Goal: Task Accomplishment & Management: Manage account settings

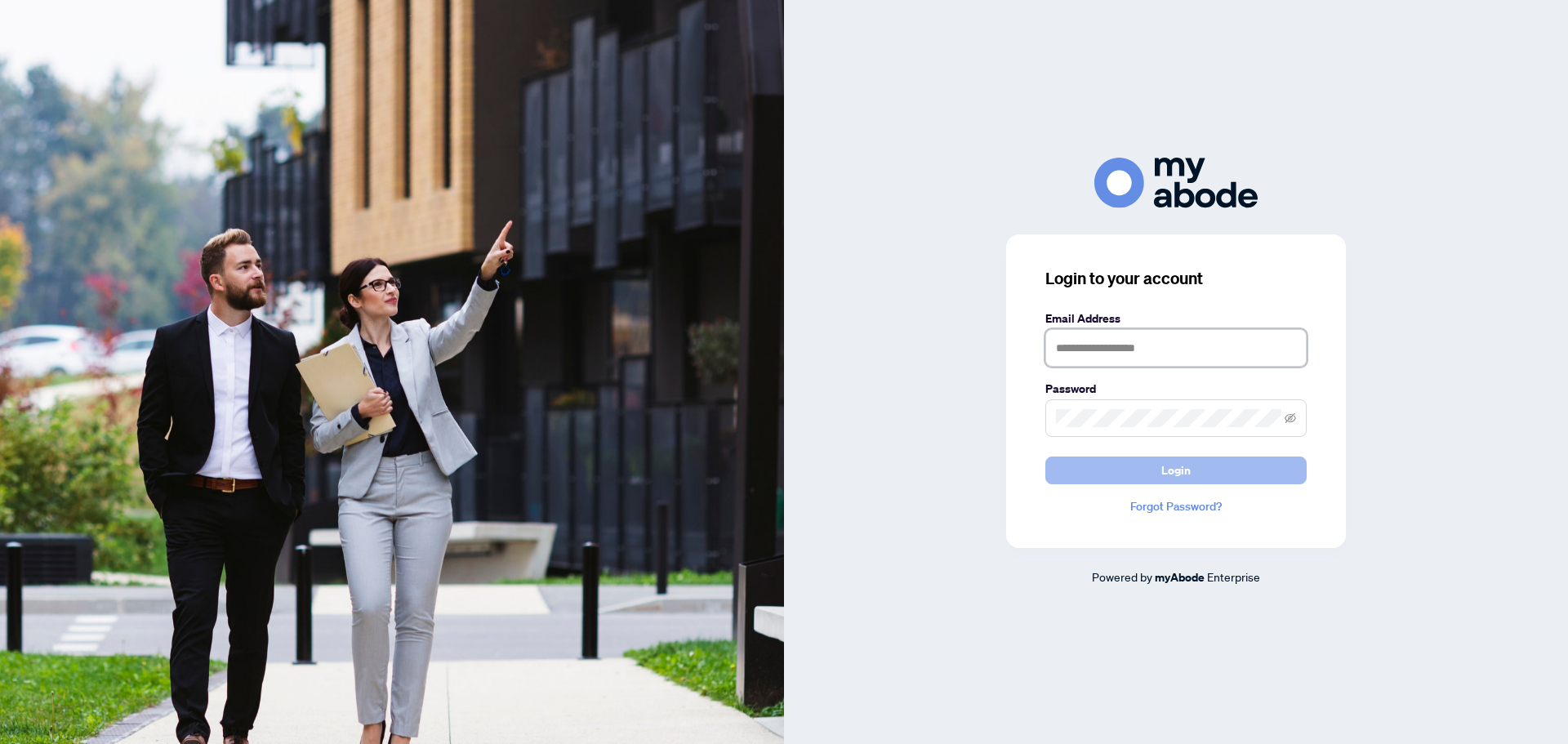
type input "**********"
click at [1203, 477] on button "Login" at bounding box center [1175, 471] width 261 height 28
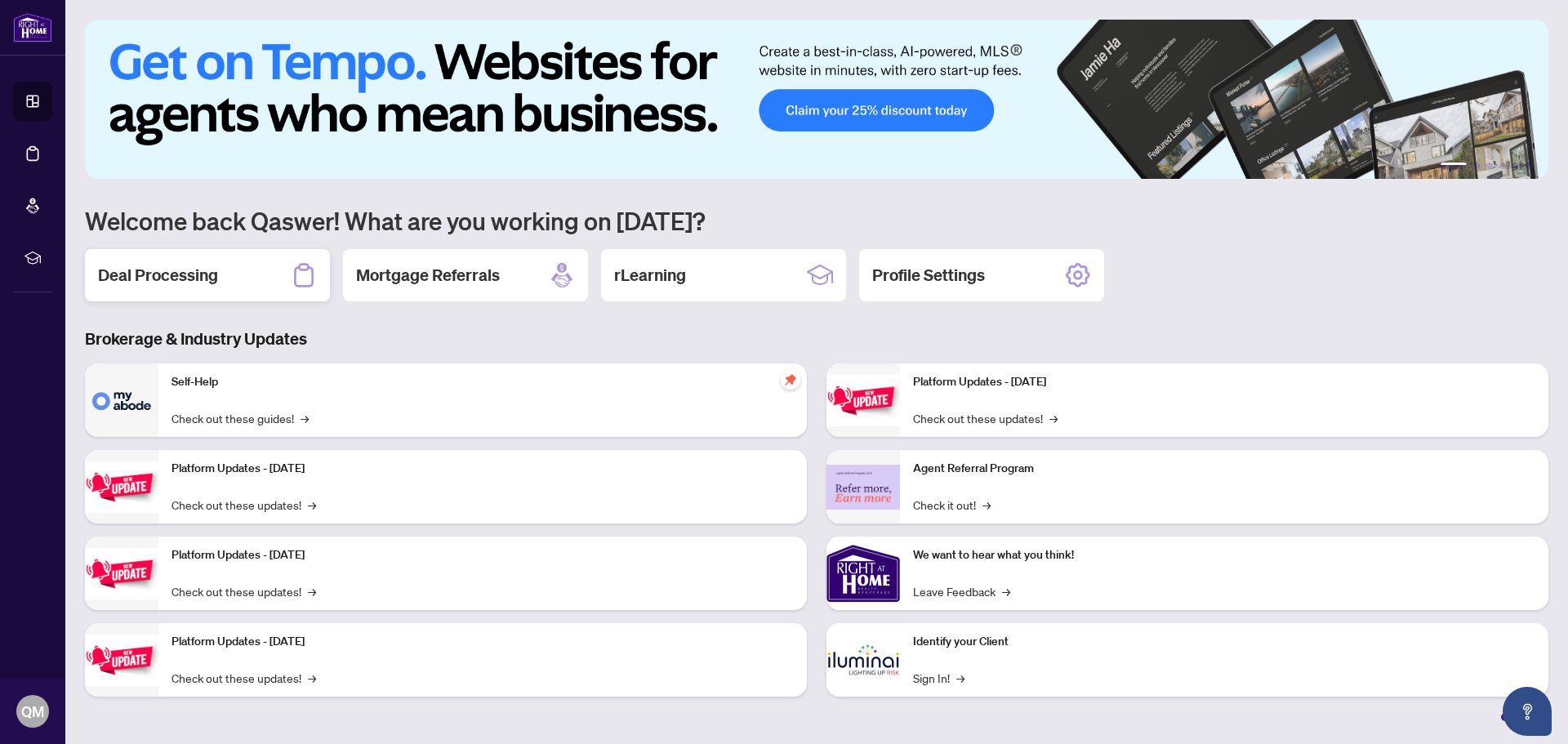
click at [193, 276] on h2 "Deal Processing" at bounding box center [158, 275] width 120 height 23
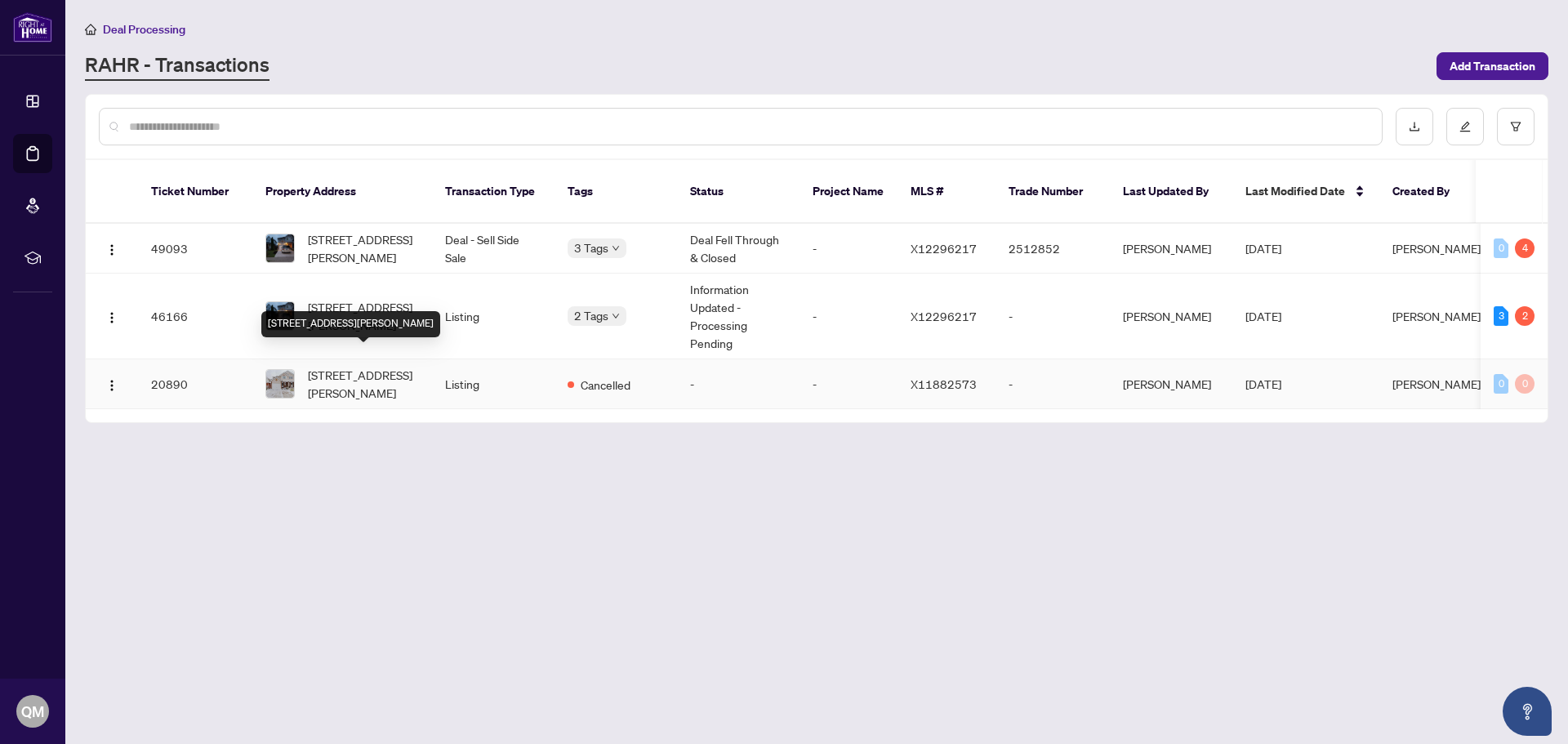
click at [356, 366] on span "[STREET_ADDRESS][PERSON_NAME]" at bounding box center [363, 383] width 111 height 36
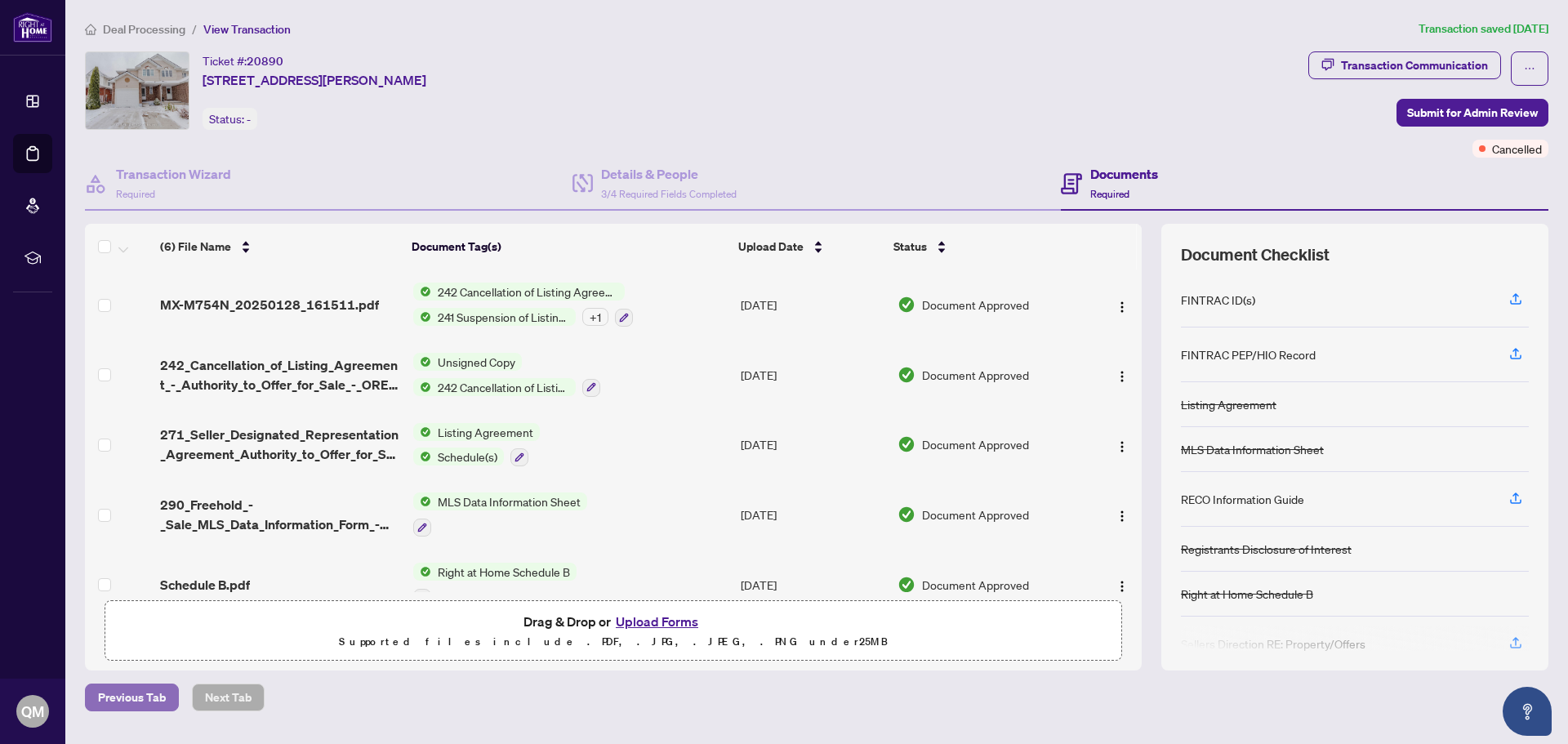
click at [138, 705] on span "Previous Tab" at bounding box center [132, 697] width 68 height 26
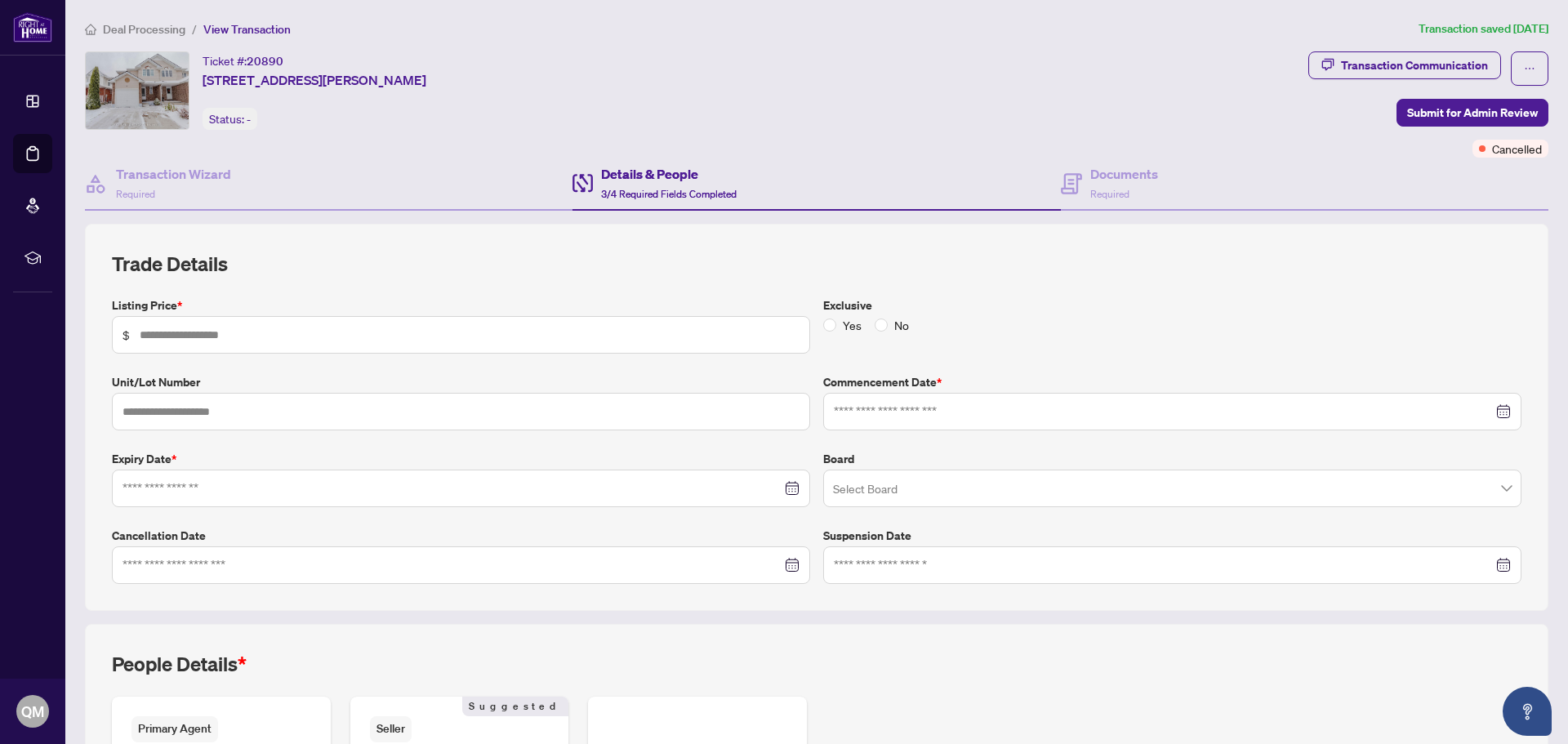
type input "*******"
type input "**********"
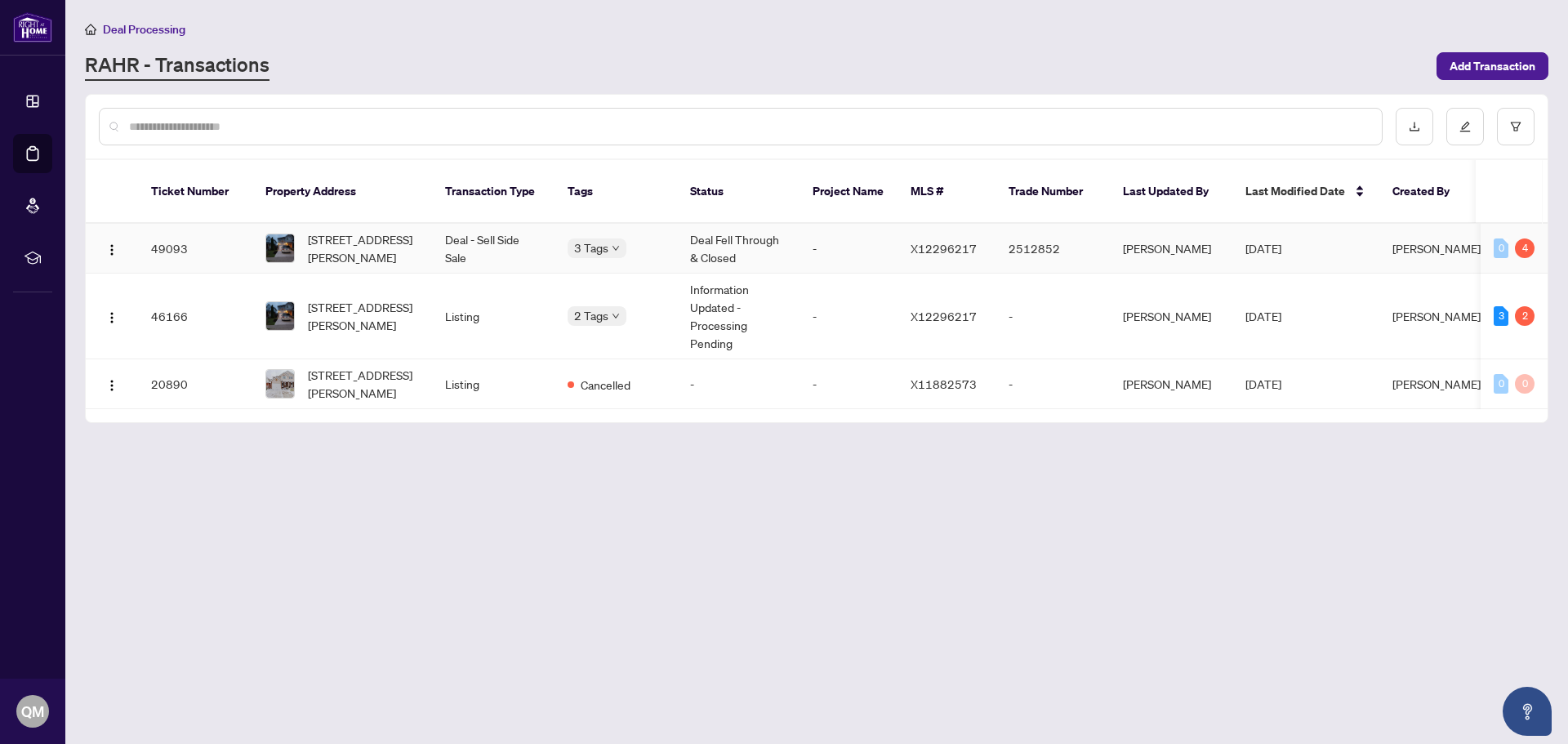
click at [350, 230] on span "[STREET_ADDRESS][PERSON_NAME]" at bounding box center [363, 248] width 111 height 36
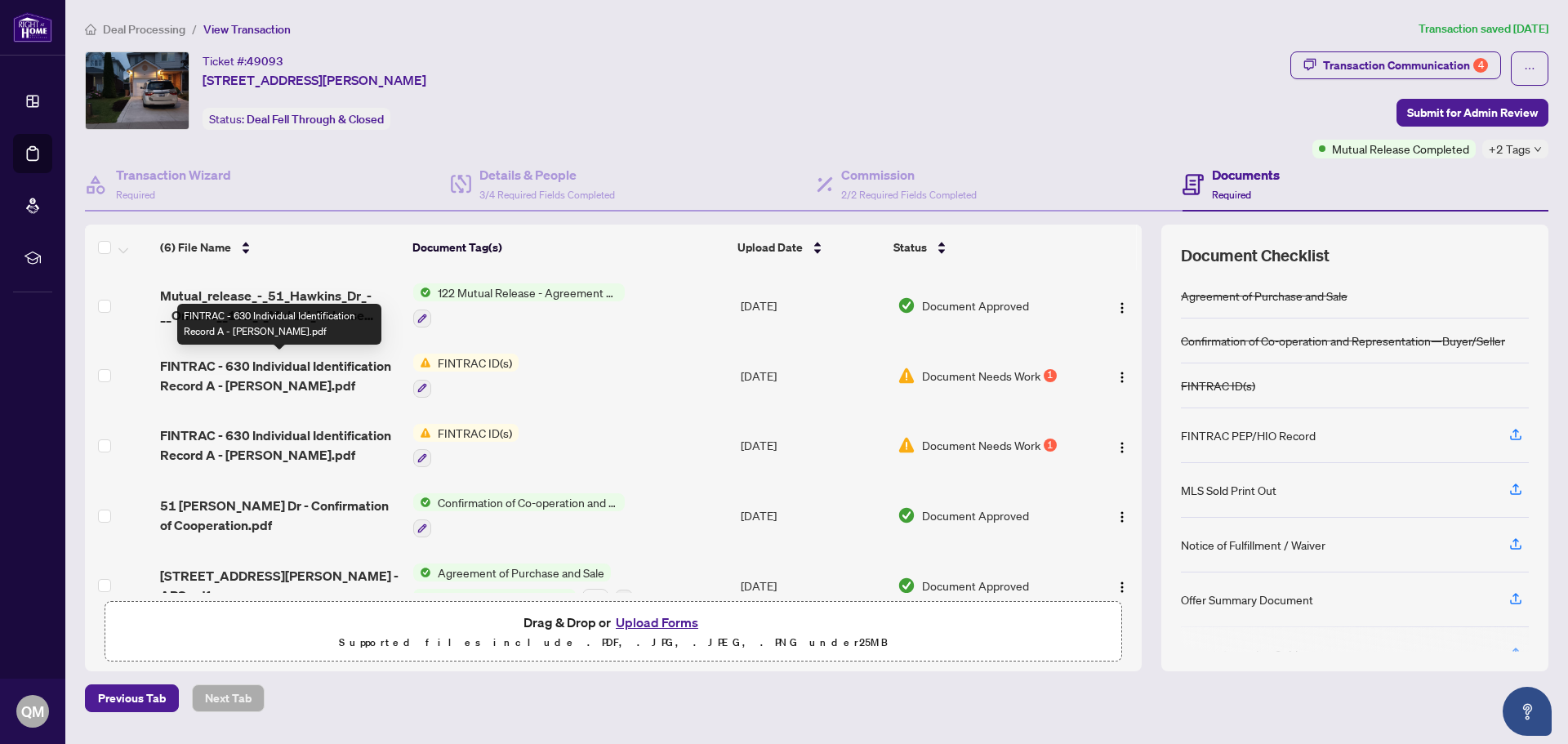
click at [294, 378] on span "FINTRAC - 630 Individual Identification Record A - [PERSON_NAME].pdf" at bounding box center [280, 375] width 240 height 39
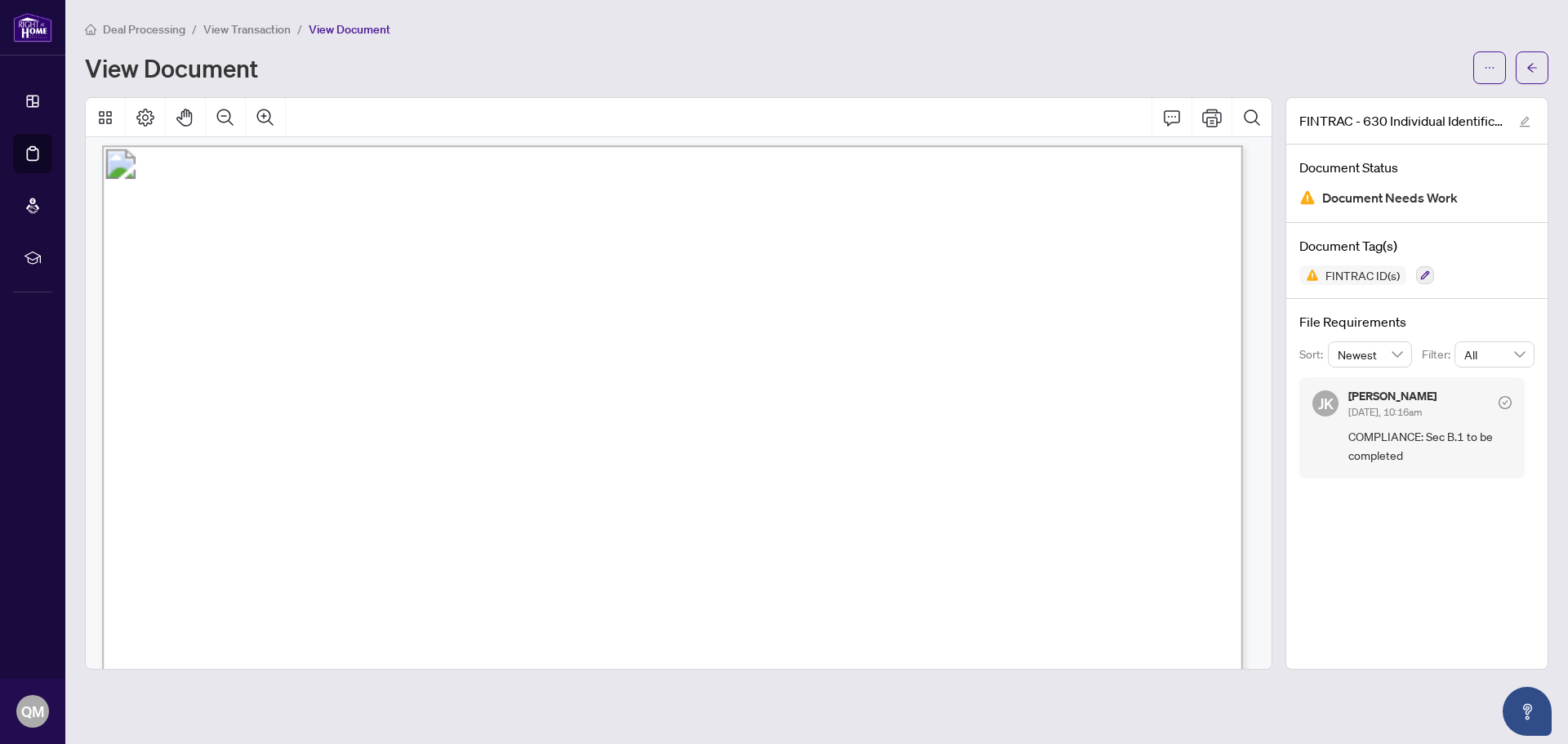
scroll to position [272, 0]
click at [1217, 130] on button "Print" at bounding box center [1212, 117] width 39 height 39
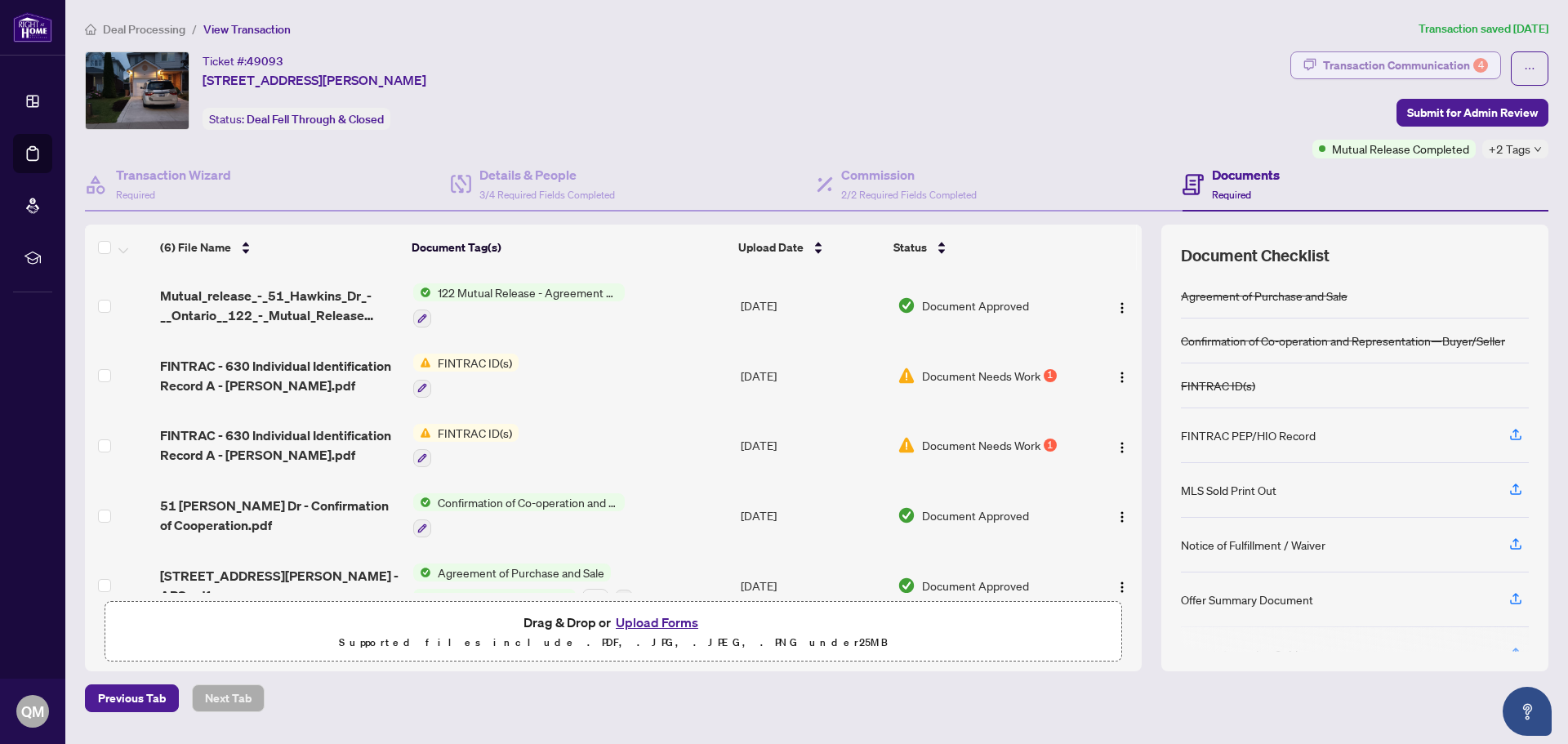
click at [1373, 61] on div "Transaction Communication 4" at bounding box center [1406, 65] width 165 height 26
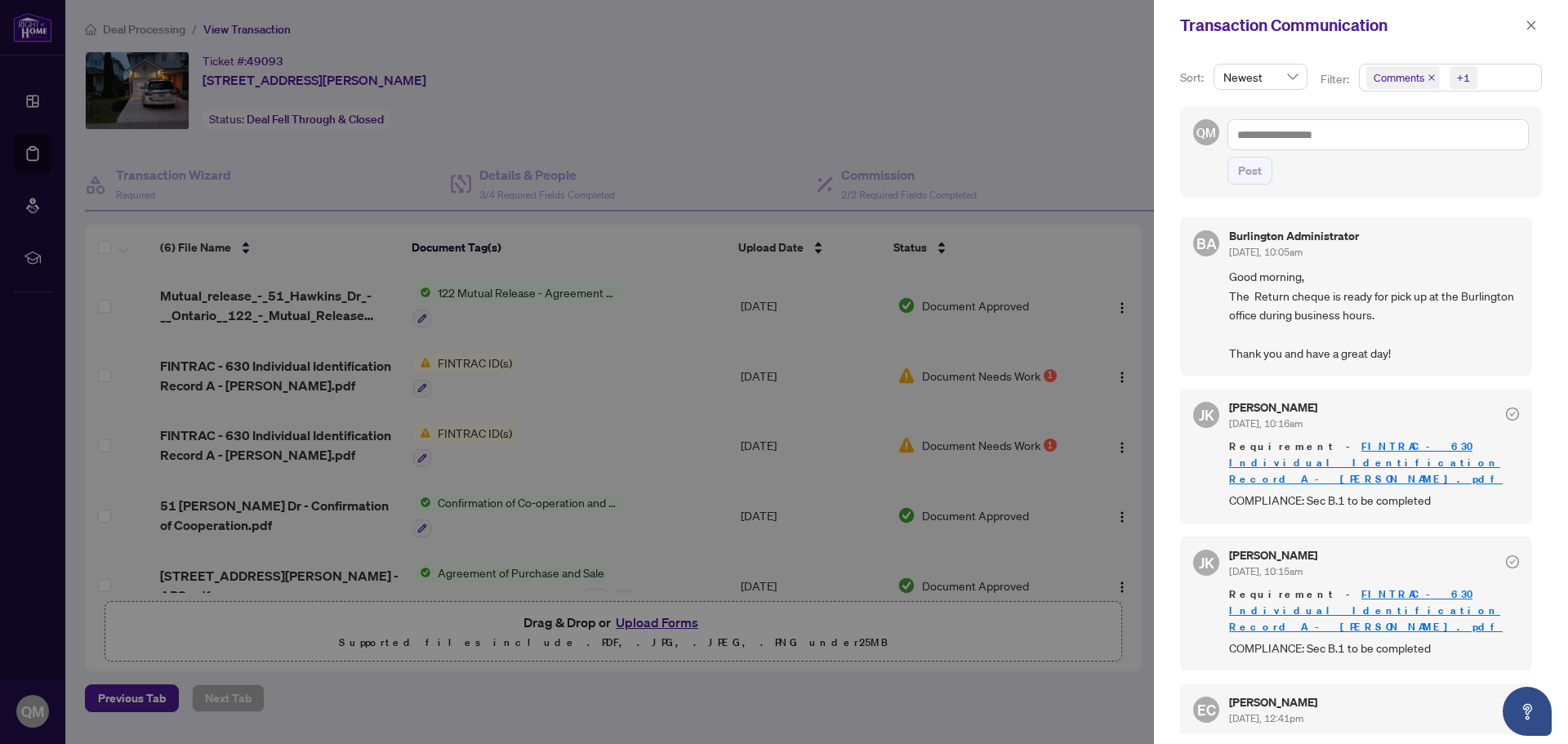
click at [772, 71] on div at bounding box center [784, 372] width 1568 height 744
click at [1530, 21] on icon "close" at bounding box center [1531, 25] width 11 height 11
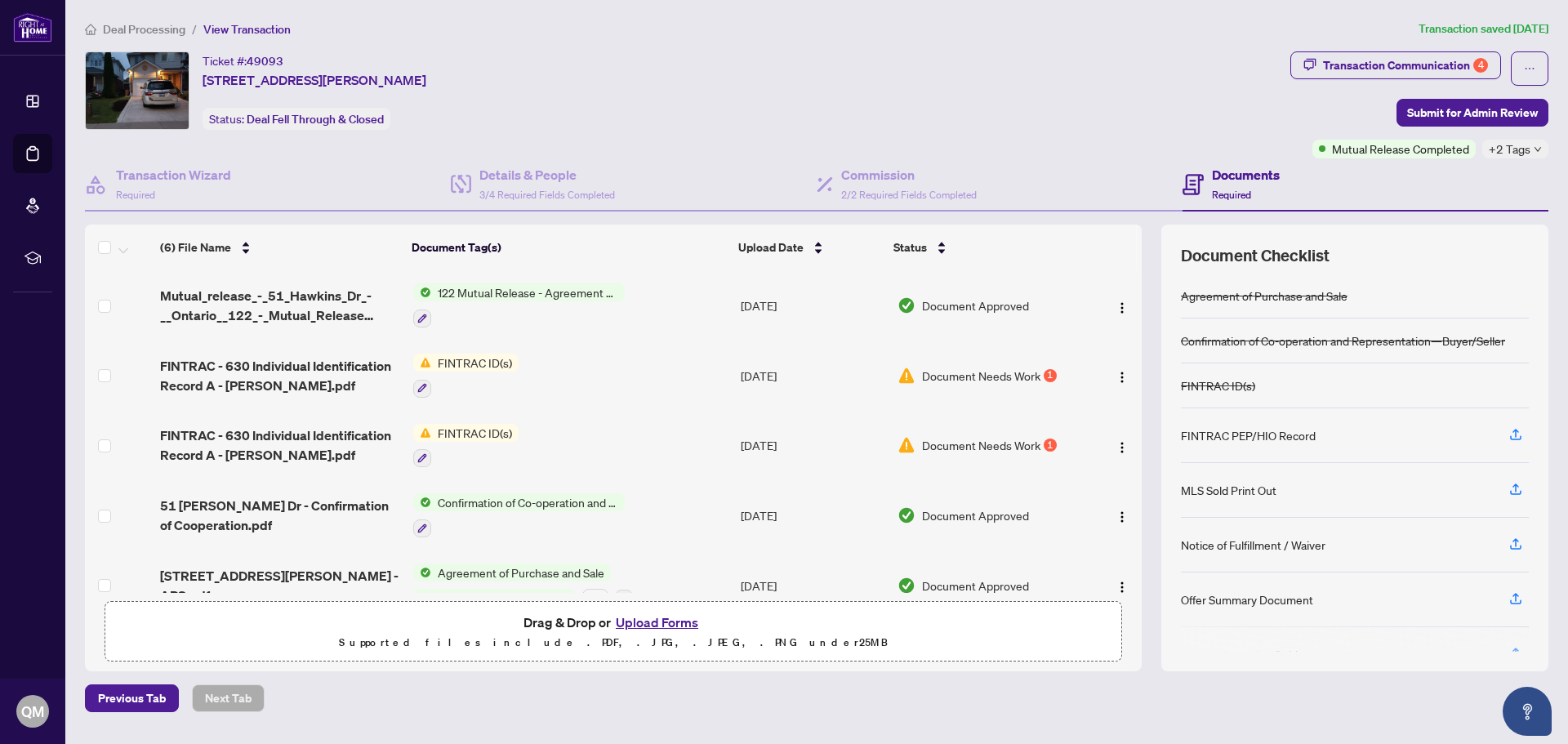
click at [904, 85] on div "Ticket #: 49093 [STREET_ADDRESS][PERSON_NAME] Status: Deal Fell Through & Closed" at bounding box center [684, 90] width 1199 height 78
click at [271, 362] on span "FINTRAC - 630 Individual Identification Record A - [PERSON_NAME].pdf" at bounding box center [280, 375] width 240 height 39
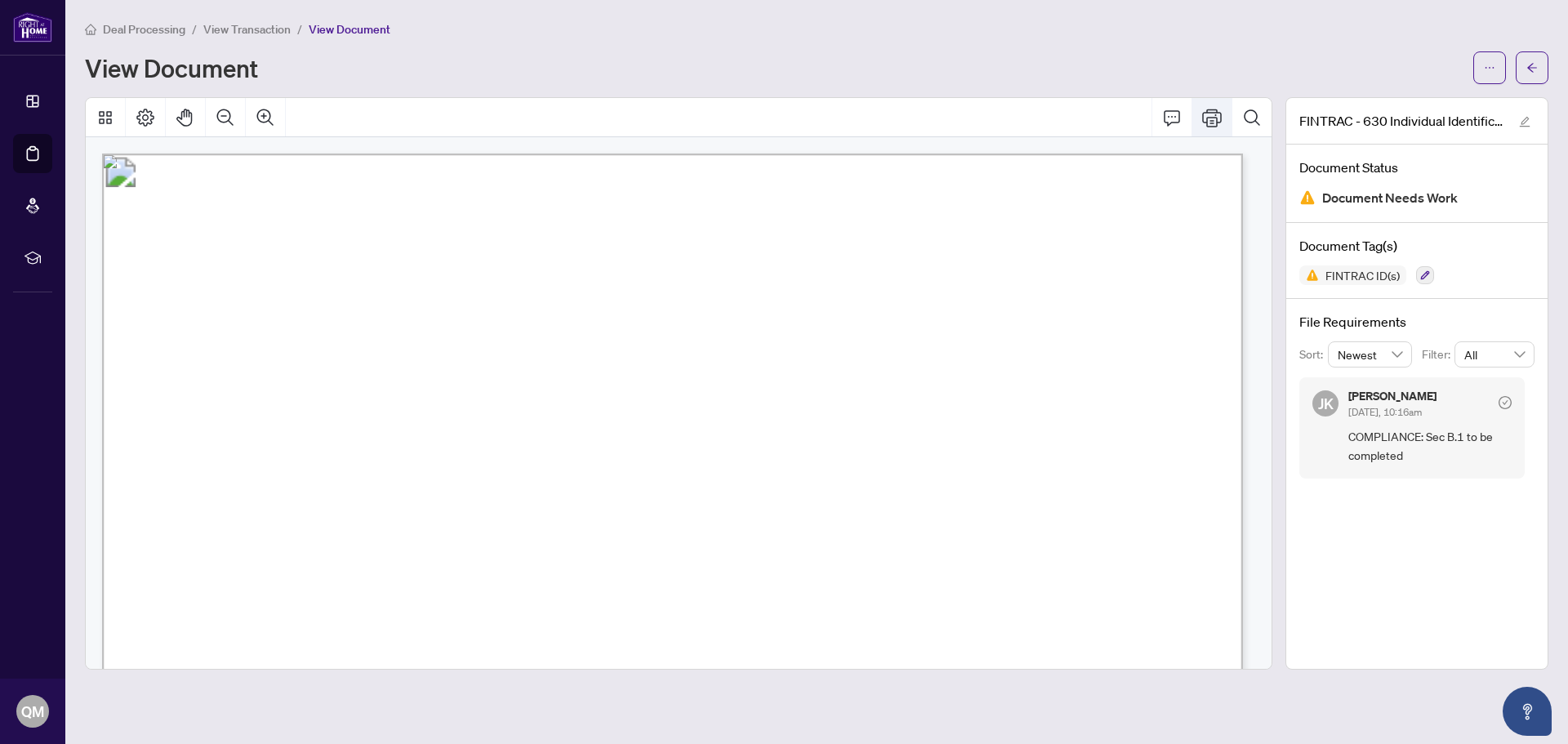
click at [1215, 118] on icon "Print" at bounding box center [1211, 117] width 19 height 19
